Goal: Task Accomplishment & Management: Use online tool/utility

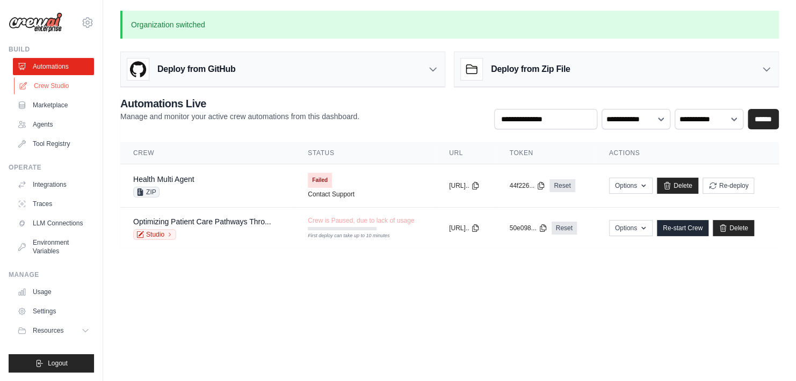
click at [61, 86] on link "Crew Studio" at bounding box center [54, 85] width 81 height 17
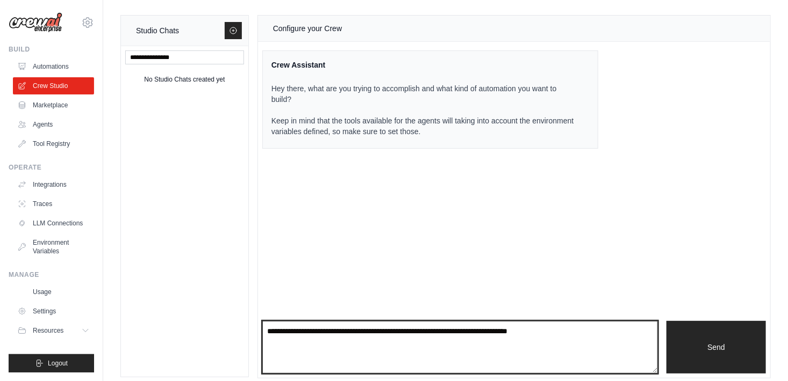
click at [326, 340] on textarea at bounding box center [460, 347] width 396 height 53
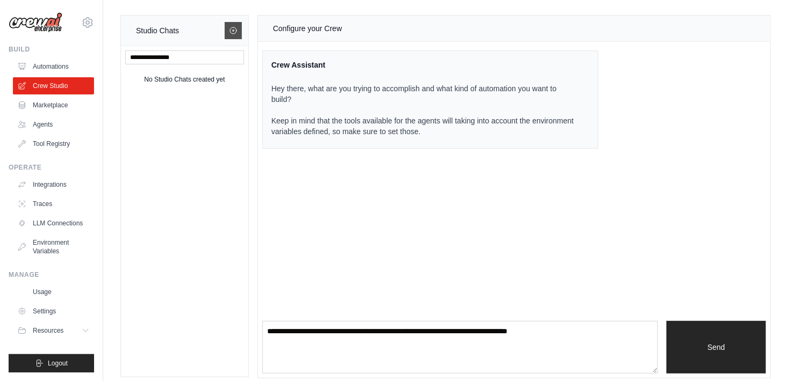
click at [230, 28] on icon at bounding box center [233, 30] width 6 height 6
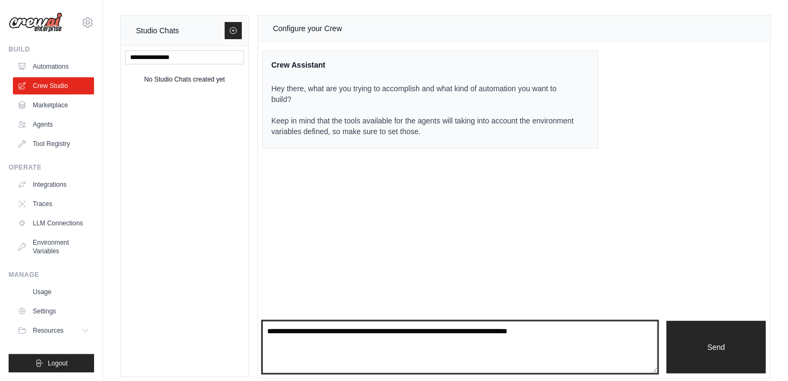
click at [322, 345] on textarea at bounding box center [460, 347] width 396 height 53
type textarea "**********"
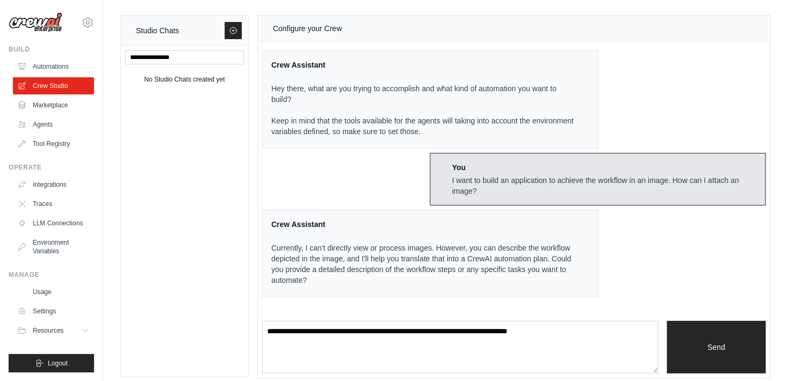
scroll to position [8, 0]
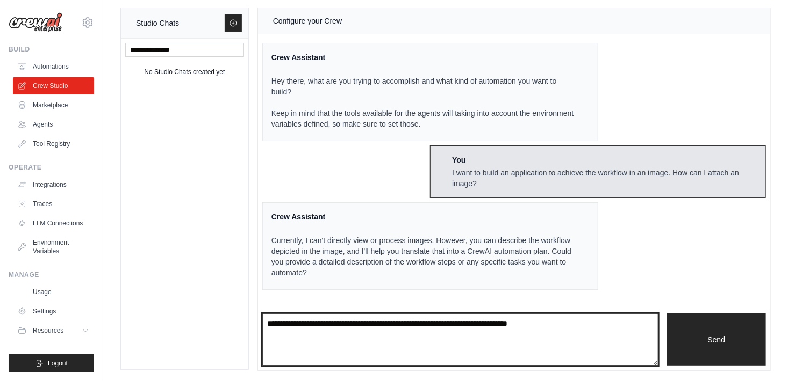
click at [480, 332] on textarea at bounding box center [460, 340] width 396 height 53
type textarea "**********"
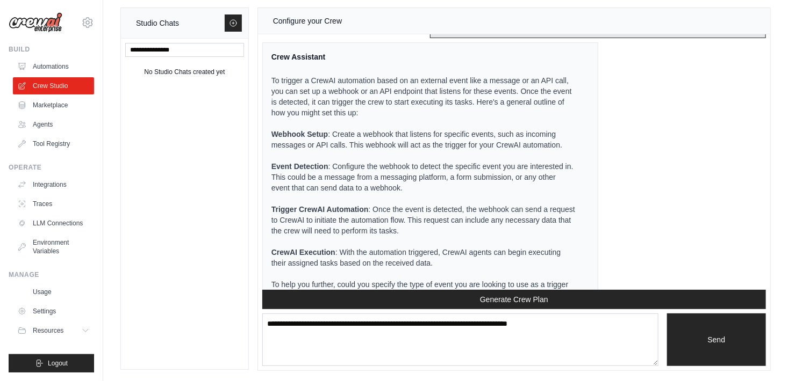
scroll to position [302, 0]
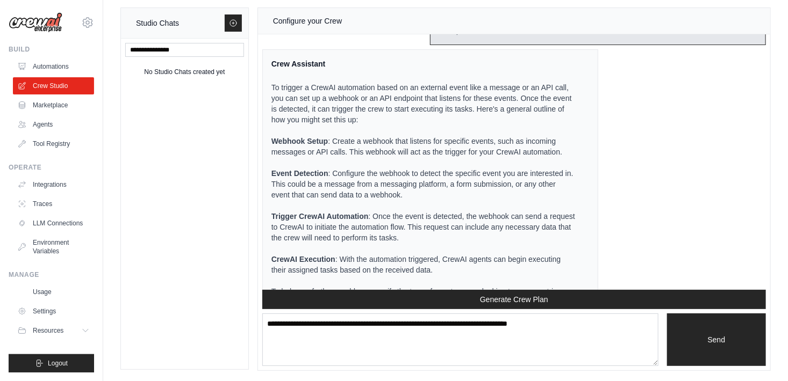
click at [447, 115] on p "To trigger a CrewAI automation based on an external event like a message or an …" at bounding box center [423, 103] width 305 height 43
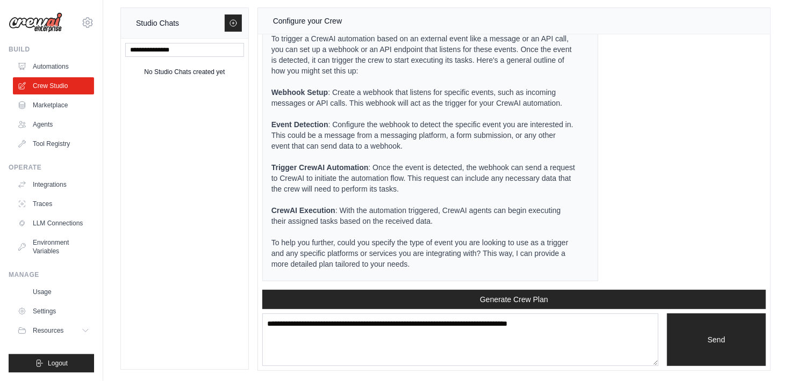
scroll to position [360, 0]
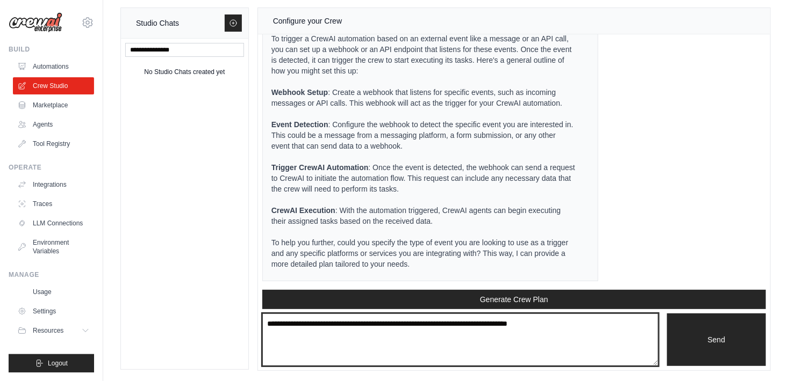
click at [424, 327] on textarea at bounding box center [460, 340] width 396 height 53
type textarea "**********"
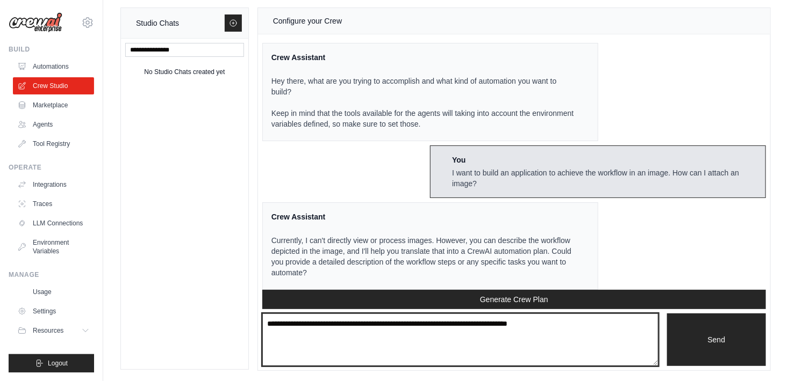
scroll to position [0, 0]
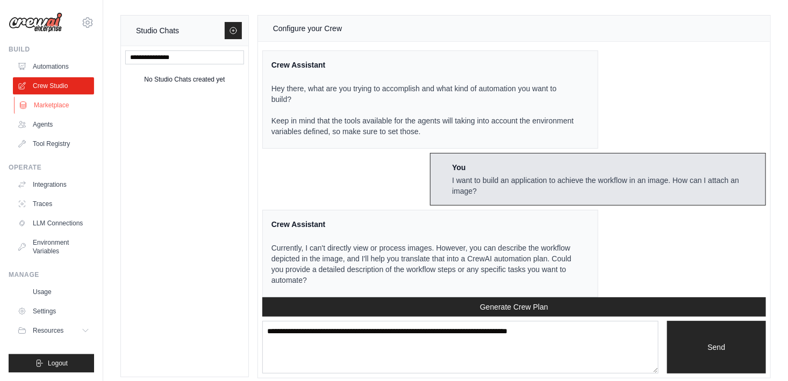
click at [59, 104] on link "Marketplace" at bounding box center [54, 105] width 81 height 17
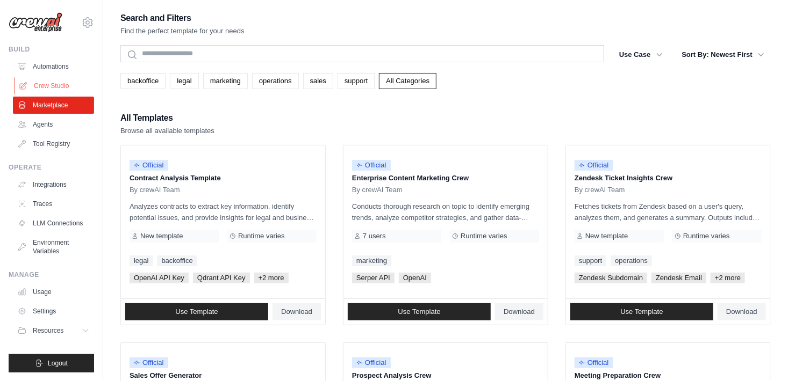
click at [54, 81] on link "Crew Studio" at bounding box center [54, 85] width 81 height 17
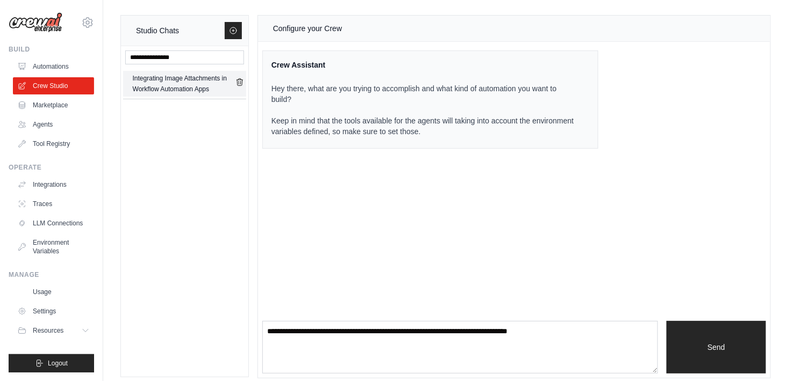
click at [240, 84] on icon "submit" at bounding box center [239, 82] width 9 height 9
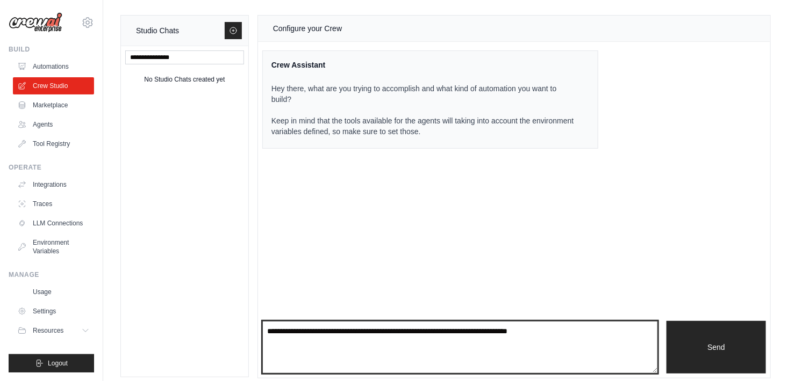
click at [583, 343] on textarea at bounding box center [460, 347] width 396 height 53
